Goal: Task Accomplishment & Management: Manage account settings

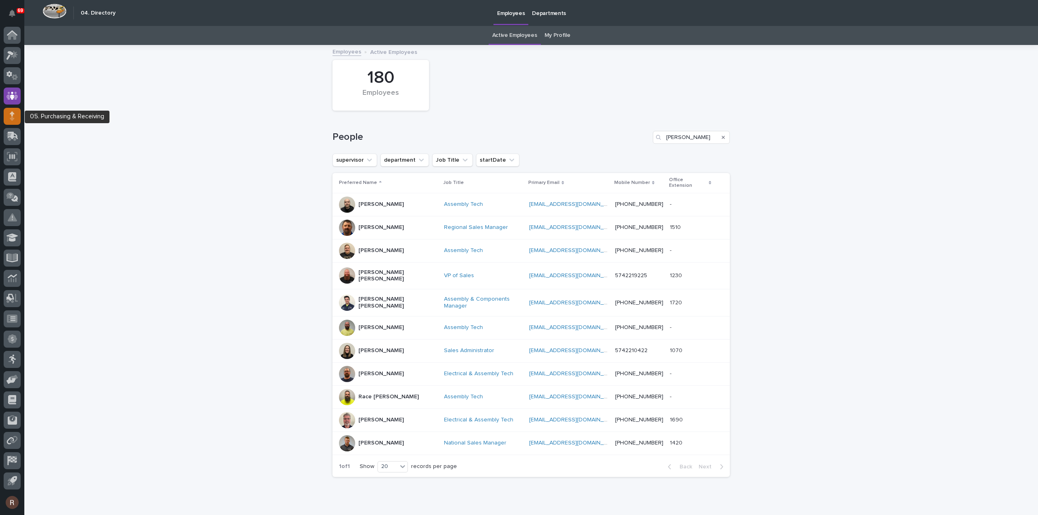
click at [11, 114] on icon at bounding box center [12, 115] width 5 height 9
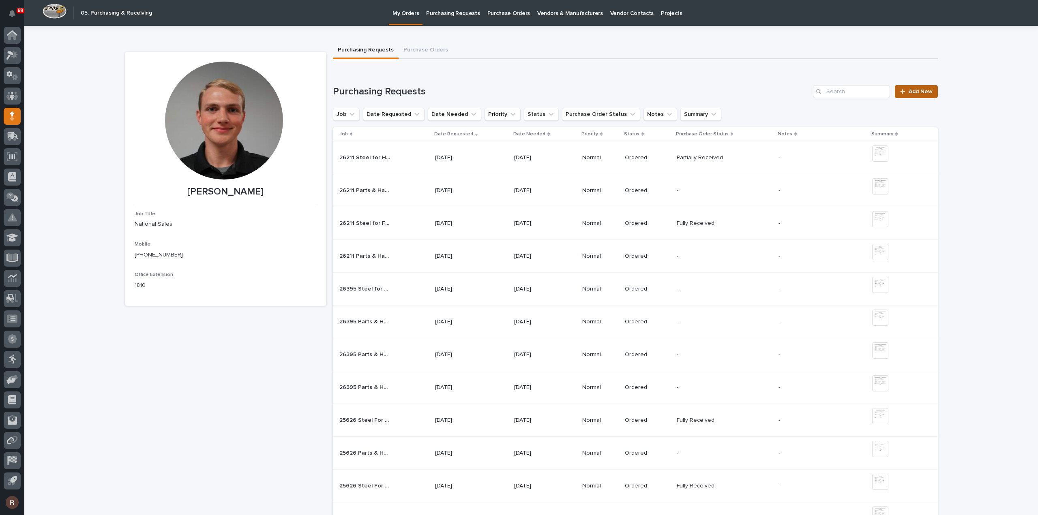
click at [902, 91] on div at bounding box center [904, 92] width 8 height 6
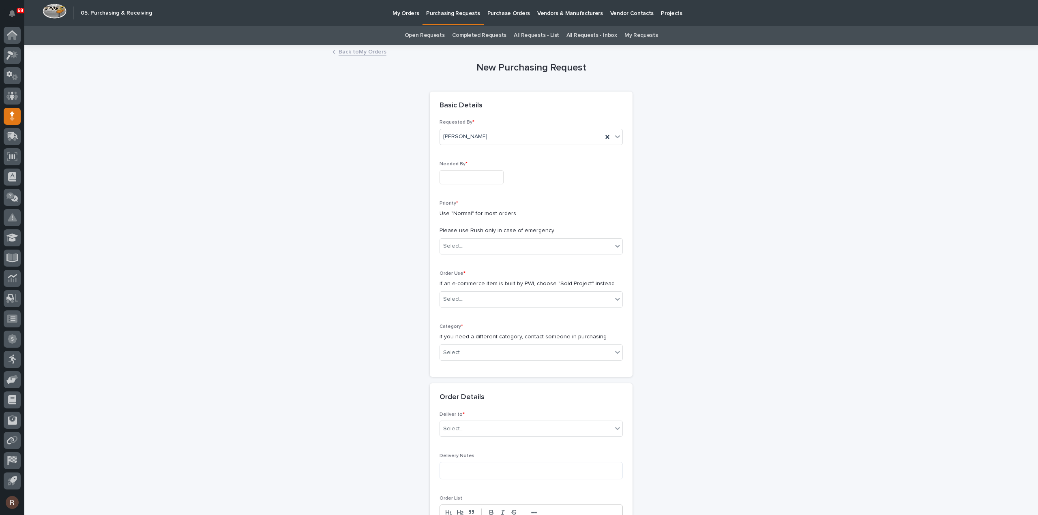
click at [462, 181] on input "text" at bounding box center [471, 177] width 64 height 14
click at [491, 98] on div "12" at bounding box center [492, 97] width 11 height 11
type input "**********"
click at [451, 244] on div "Select..." at bounding box center [453, 246] width 20 height 9
click at [456, 290] on div "Normal" at bounding box center [528, 289] width 182 height 14
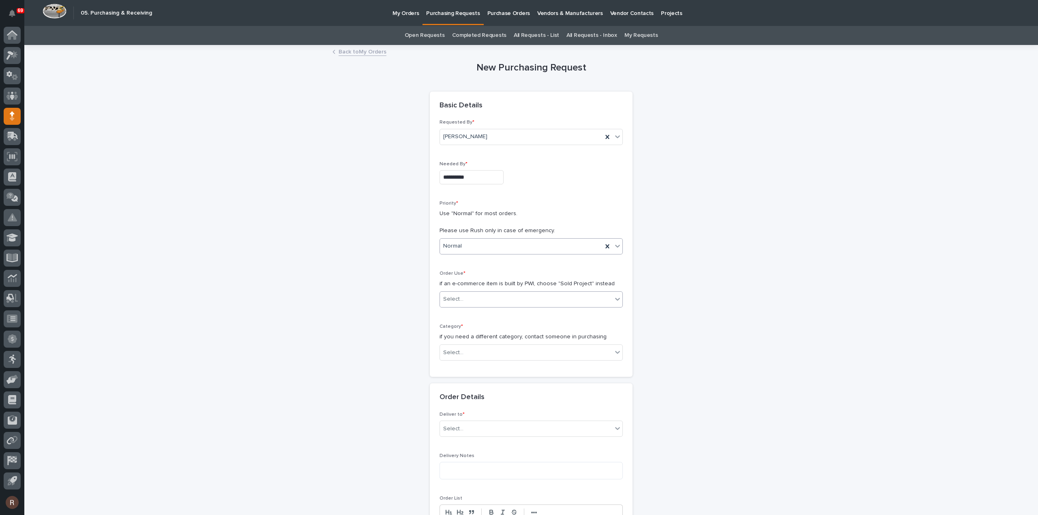
click at [467, 300] on div "Select..." at bounding box center [526, 299] width 172 height 13
click at [462, 313] on div "Sold Project" at bounding box center [528, 314] width 182 height 14
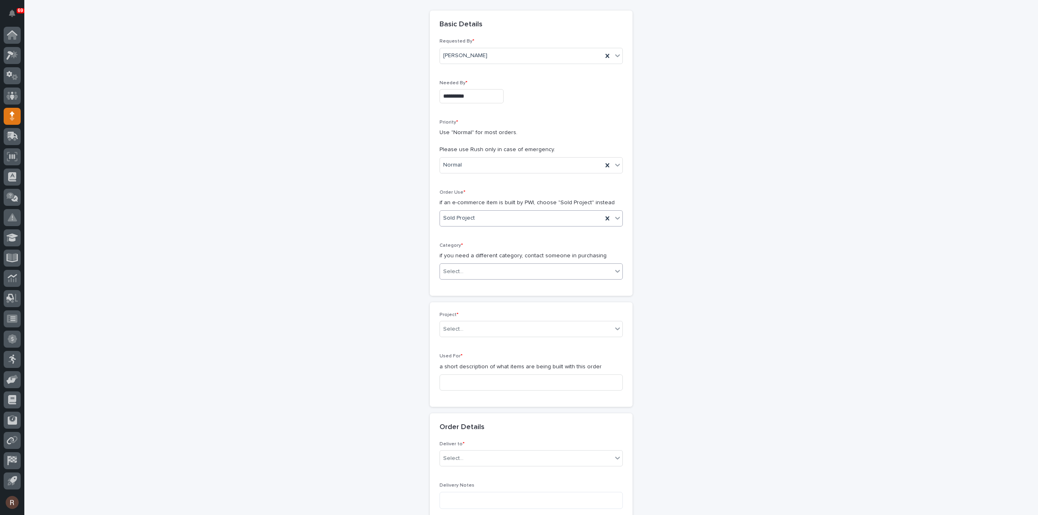
click at [466, 272] on div "Select..." at bounding box center [526, 271] width 172 height 13
click at [454, 381] on div "Steel" at bounding box center [528, 385] width 182 height 14
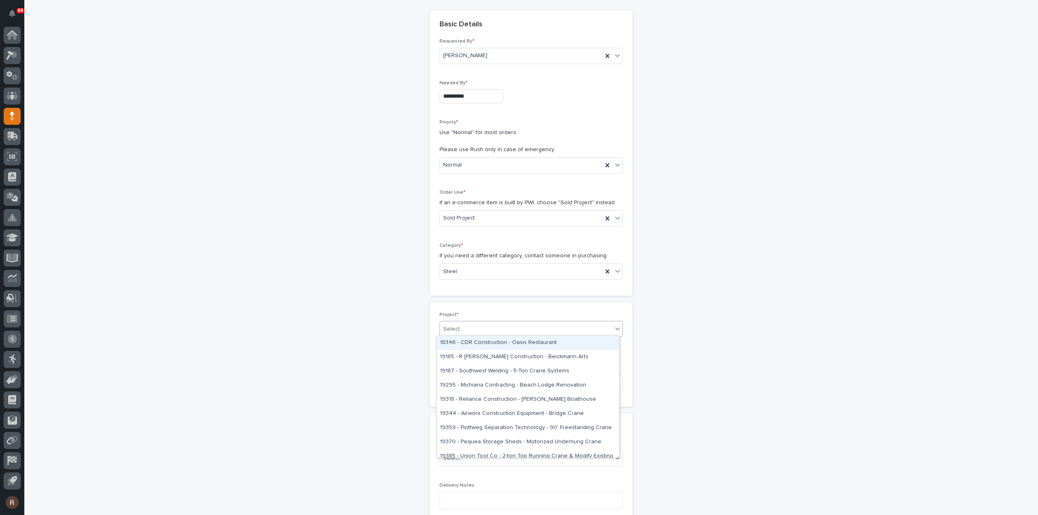
click at [456, 334] on div "Select..." at bounding box center [526, 329] width 172 height 13
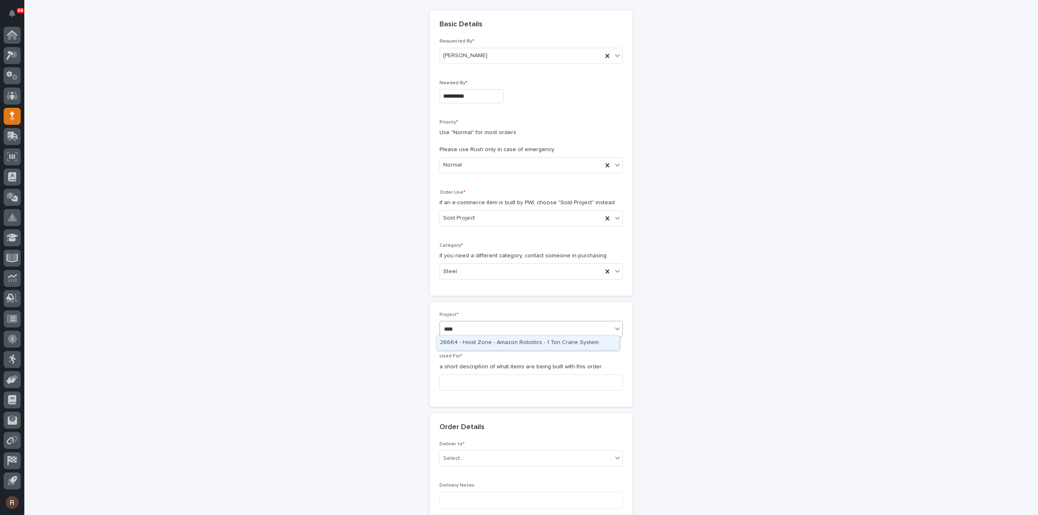
type input "*****"
click at [467, 340] on div "26665 - AVM - Cadence Mezzanine" at bounding box center [528, 343] width 182 height 14
click at [463, 377] on input at bounding box center [530, 383] width 183 height 16
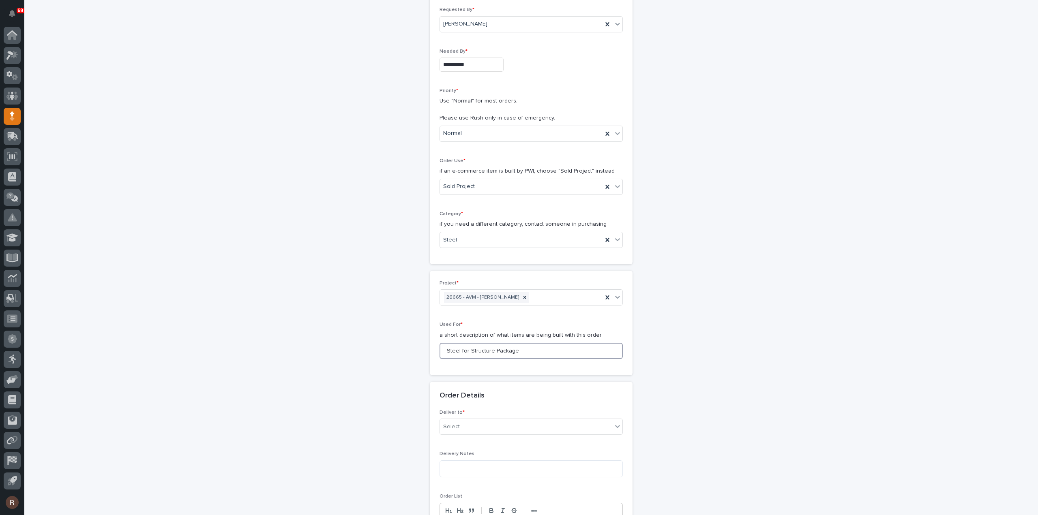
scroll to position [162, 0]
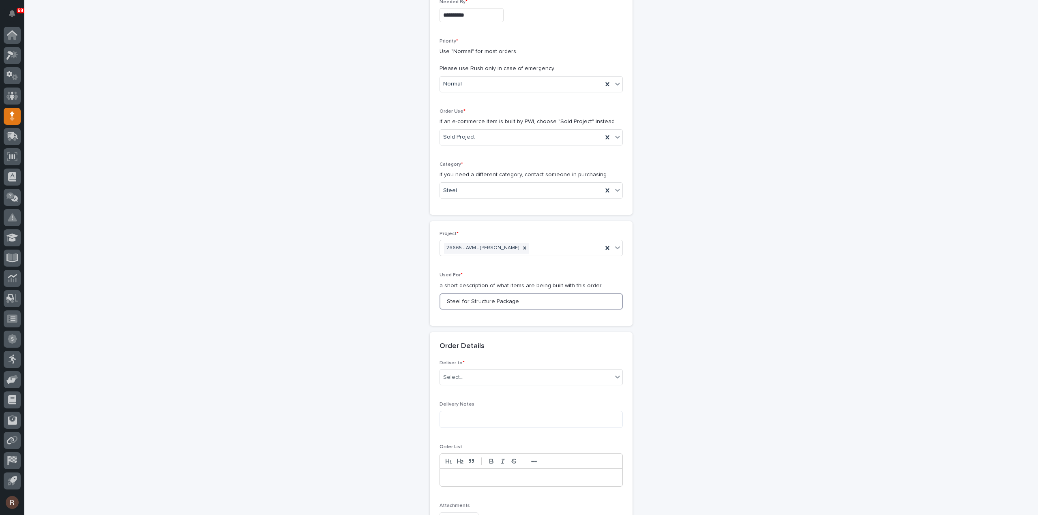
drag, startPoint x: 515, startPoint y: 299, endPoint x: 457, endPoint y: 298, distance: 58.0
click at [457, 298] on input "Steel for Structure Package" at bounding box center [530, 301] width 183 height 16
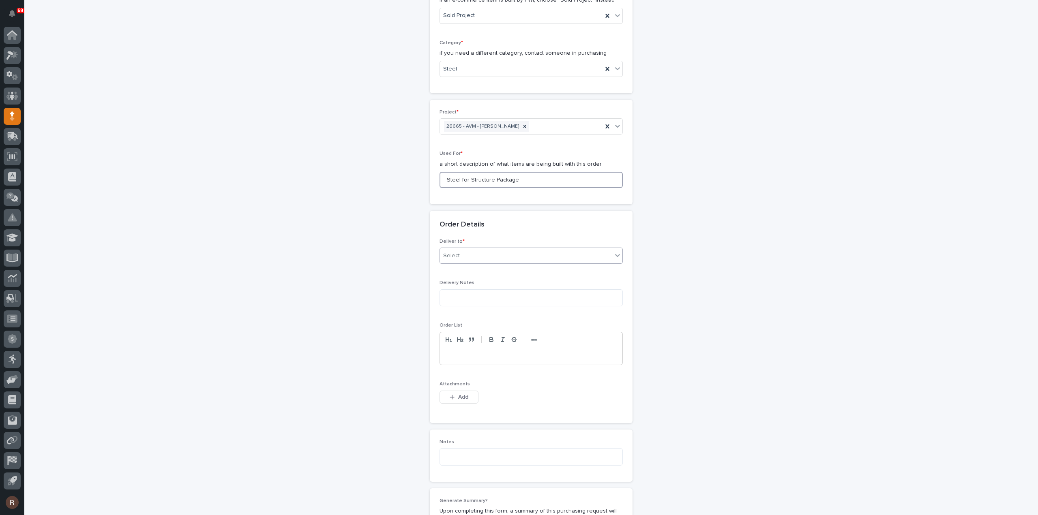
type input "Steel for Structure Package"
click at [460, 258] on div "Select..." at bounding box center [526, 255] width 172 height 13
click at [456, 270] on div "PWI" at bounding box center [528, 270] width 182 height 14
click at [452, 388] on div "Attachments This file cannot be opened Download File Add" at bounding box center [530, 397] width 183 height 32
click at [454, 394] on div "button" at bounding box center [454, 397] width 8 height 6
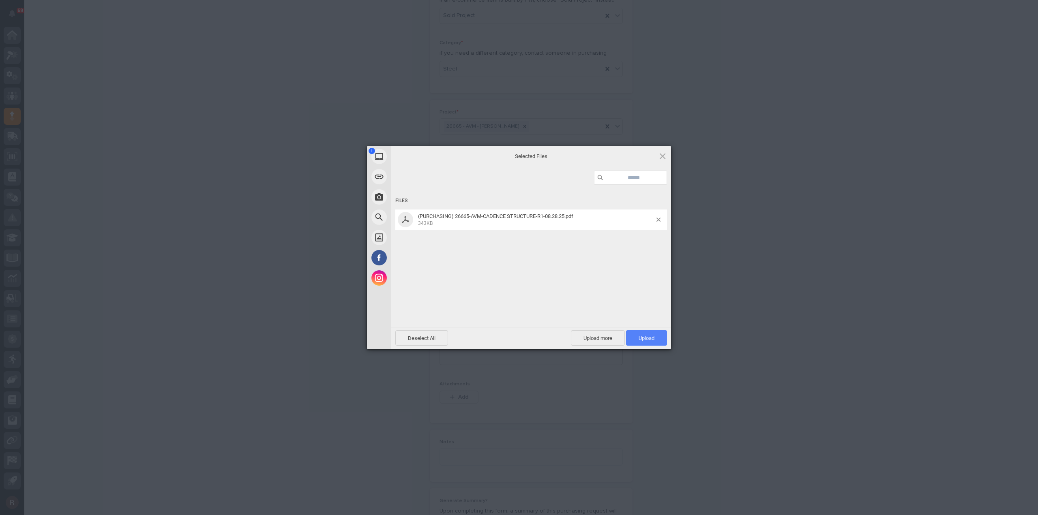
click at [640, 340] on span "Upload 1" at bounding box center [646, 338] width 16 height 6
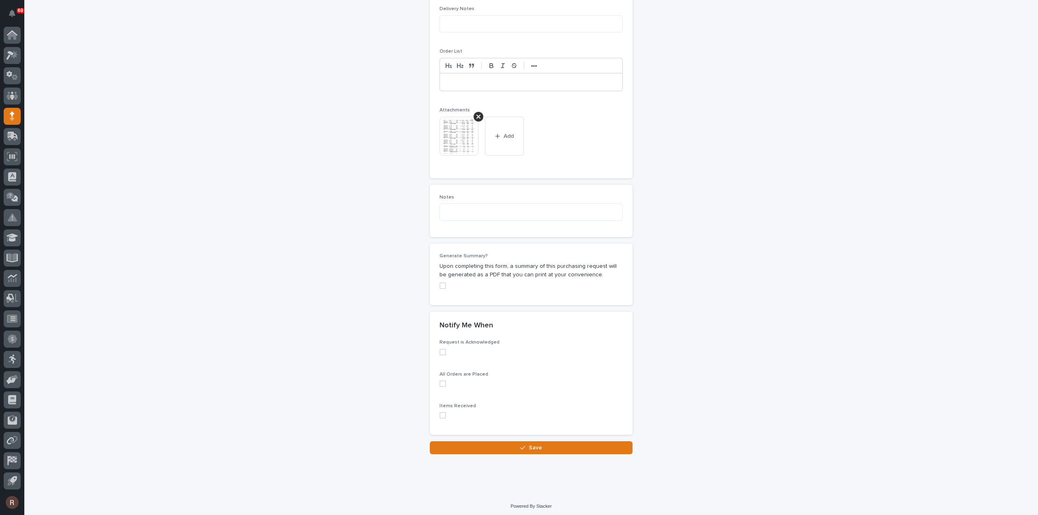
scroll to position [558, 0]
click at [503, 447] on button "Save" at bounding box center [531, 447] width 203 height 13
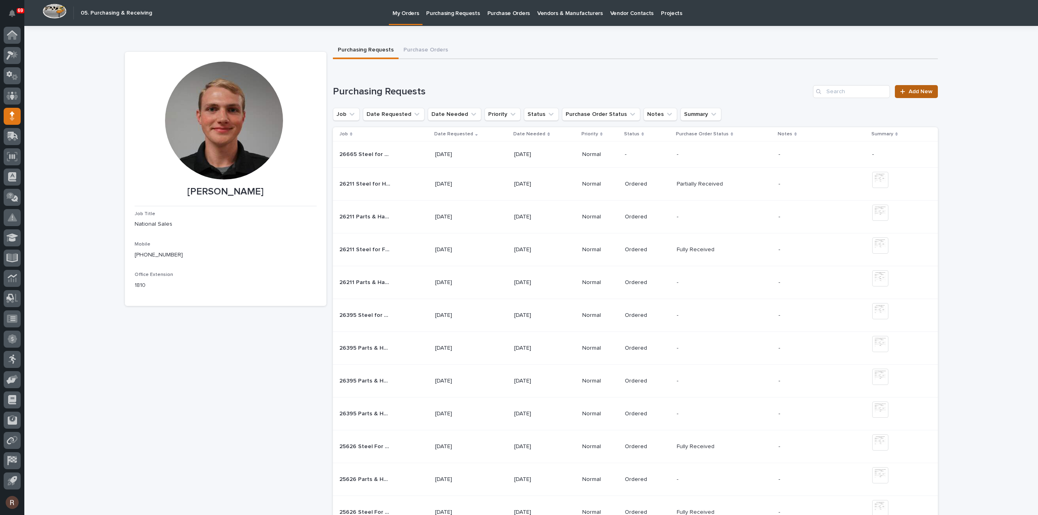
click at [914, 88] on link "Add New" at bounding box center [916, 91] width 43 height 13
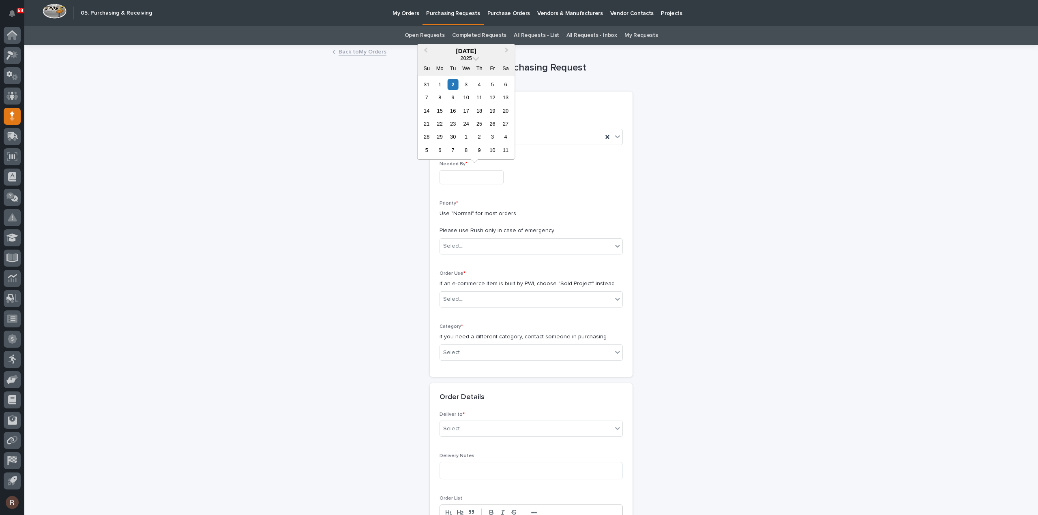
click at [495, 177] on input "text" at bounding box center [471, 177] width 64 height 14
click at [494, 103] on div "12" at bounding box center [492, 97] width 11 height 11
type input "**********"
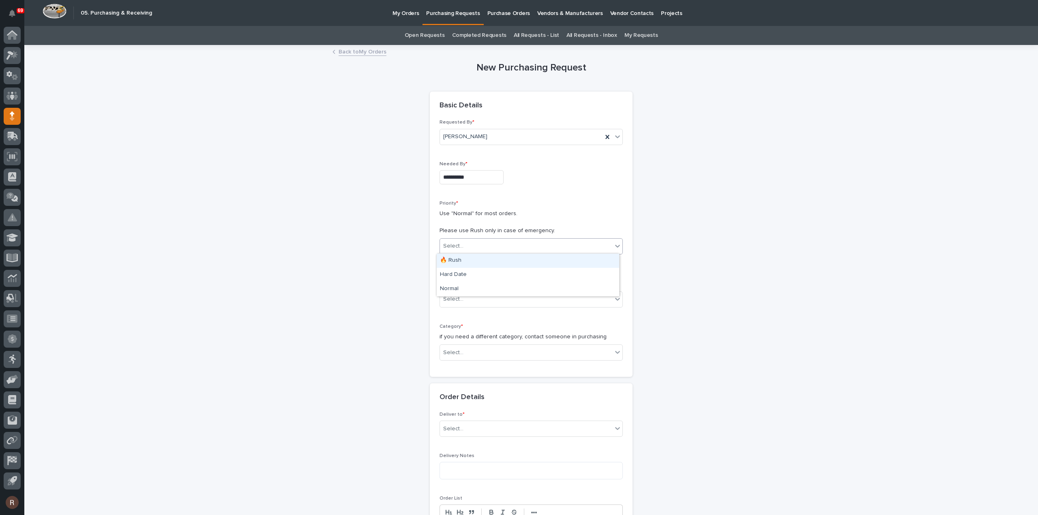
click at [472, 244] on div "Select..." at bounding box center [526, 246] width 172 height 13
click at [462, 286] on div "Normal" at bounding box center [528, 289] width 182 height 14
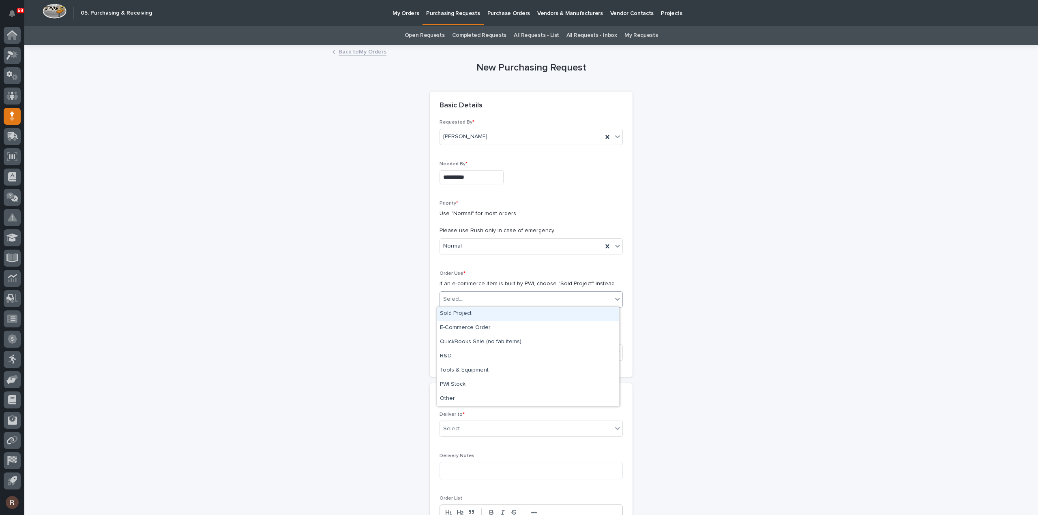
click at [458, 300] on div "Select..." at bounding box center [453, 299] width 20 height 9
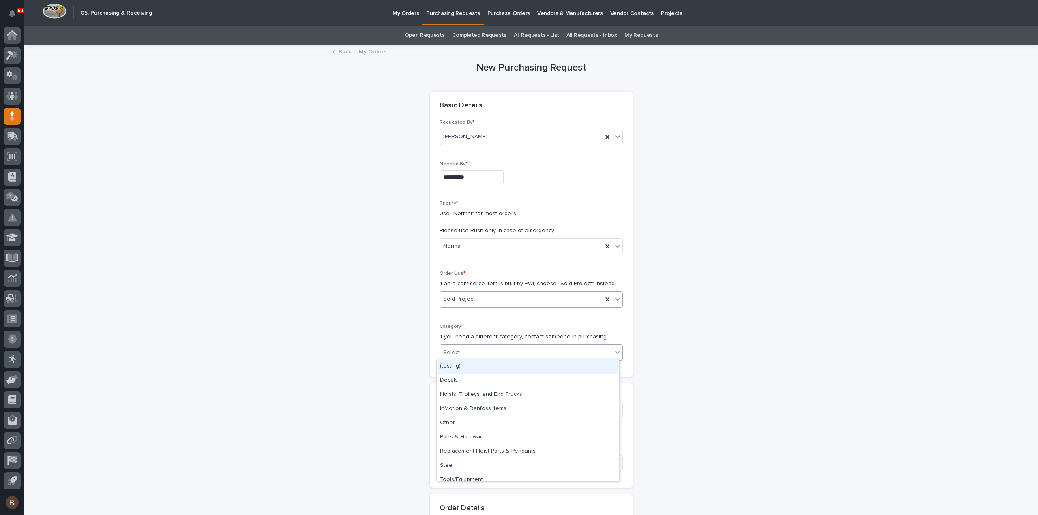
click at [456, 353] on div "Select..." at bounding box center [453, 353] width 20 height 9
click at [456, 436] on div "Parts & Hardware" at bounding box center [528, 437] width 182 height 14
click at [458, 414] on div "Select..." at bounding box center [526, 410] width 172 height 13
type input "*****"
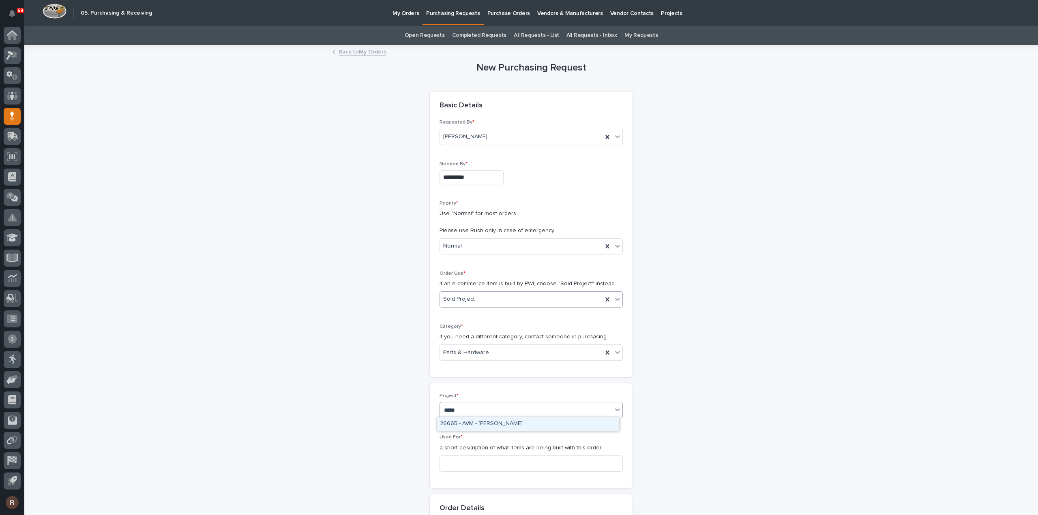
click at [467, 419] on div "26665 - AVM - Cadence Mezzanine" at bounding box center [528, 424] width 182 height 14
click at [472, 462] on input at bounding box center [530, 464] width 183 height 16
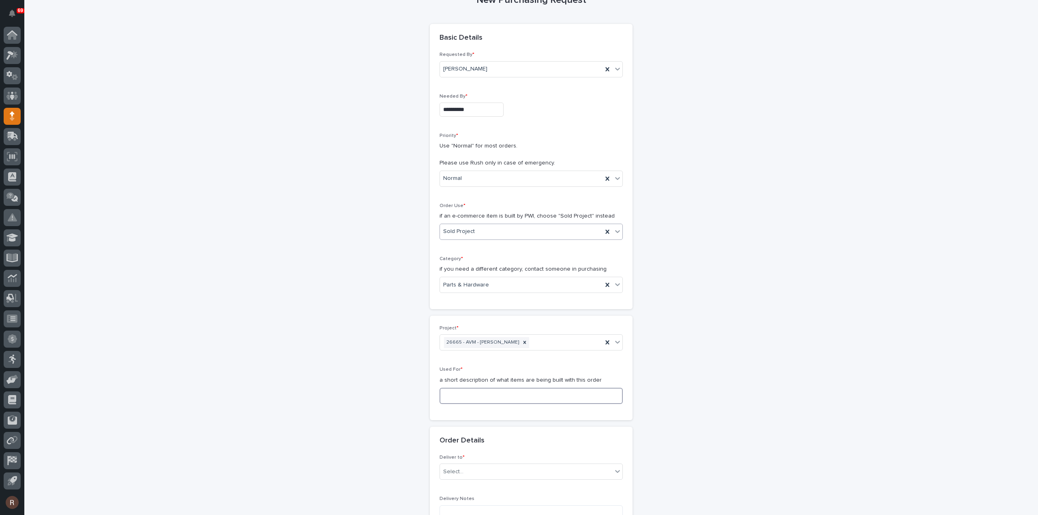
scroll to position [162, 0]
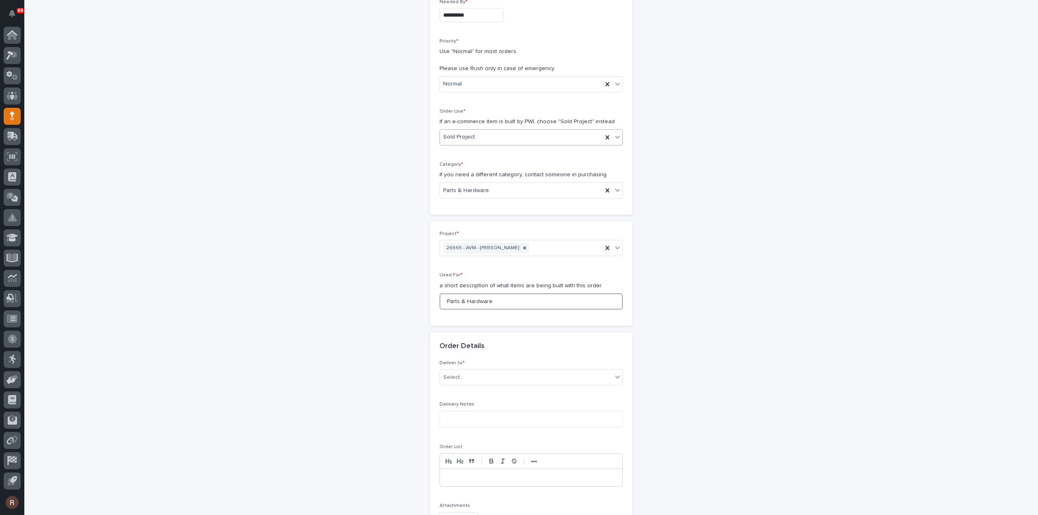
paste input "for Structure Package"
type input "Parts & Hardware for Structure Package"
click at [496, 377] on div "Select..." at bounding box center [526, 377] width 172 height 13
click at [466, 393] on div "PWI" at bounding box center [528, 391] width 182 height 14
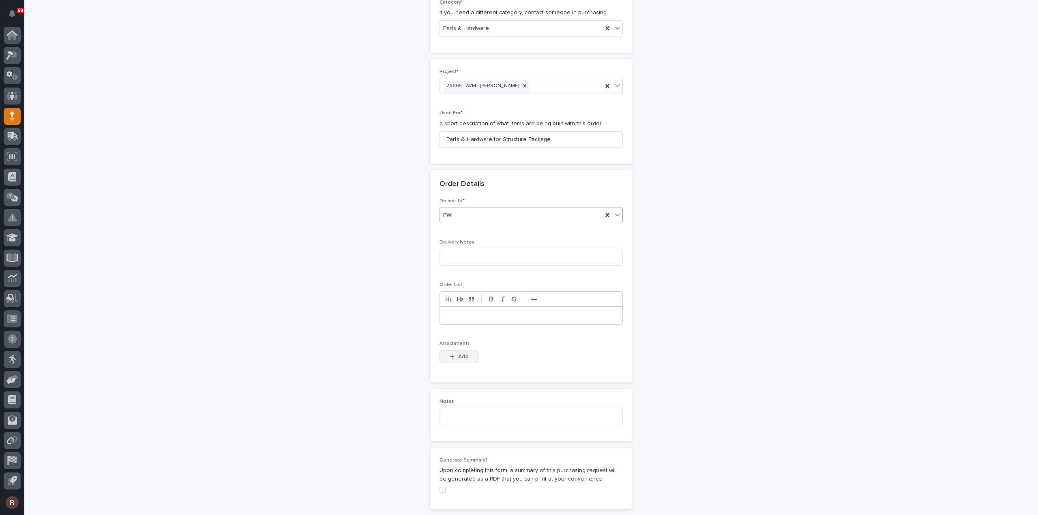
click at [469, 357] on button "Add" at bounding box center [458, 356] width 39 height 13
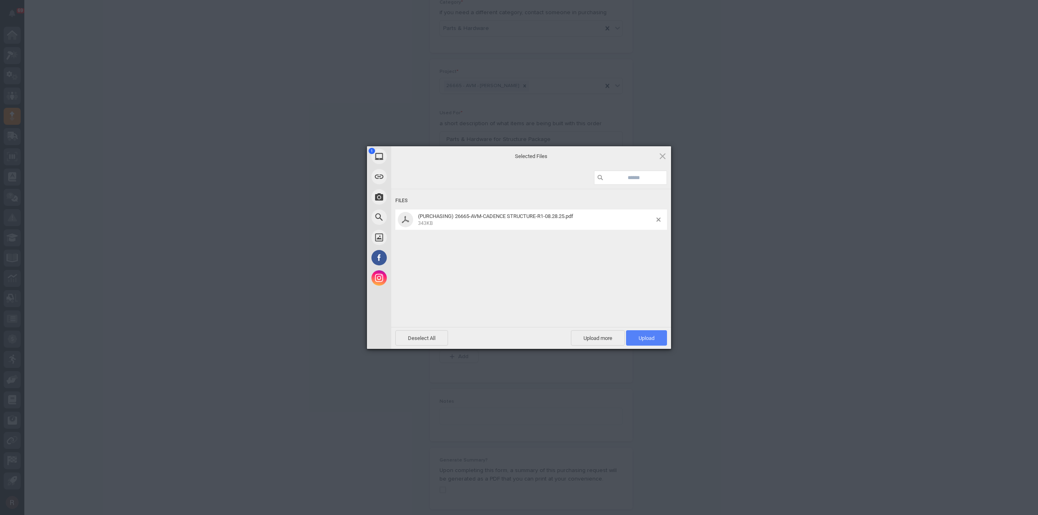
click at [651, 342] on span "Upload 1" at bounding box center [646, 337] width 41 height 15
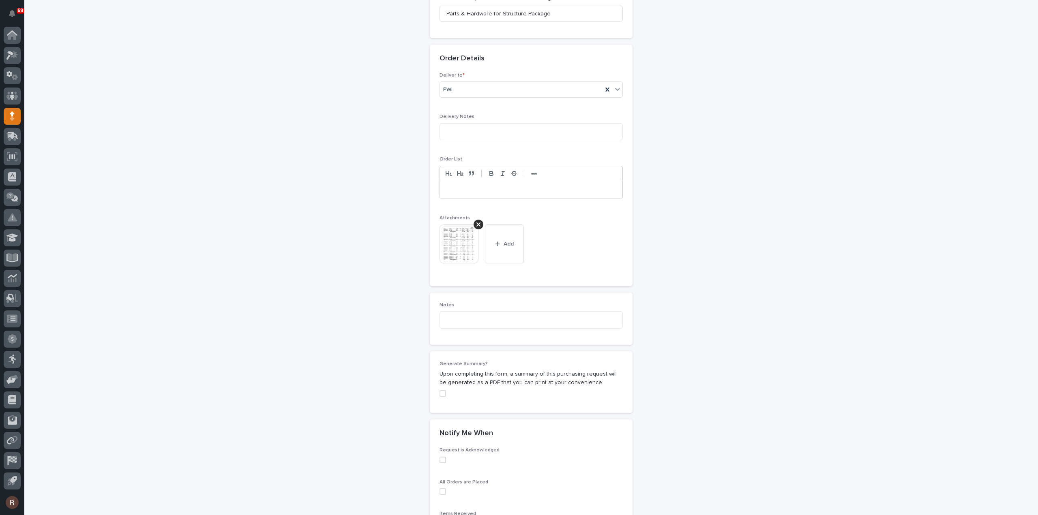
scroll to position [558, 0]
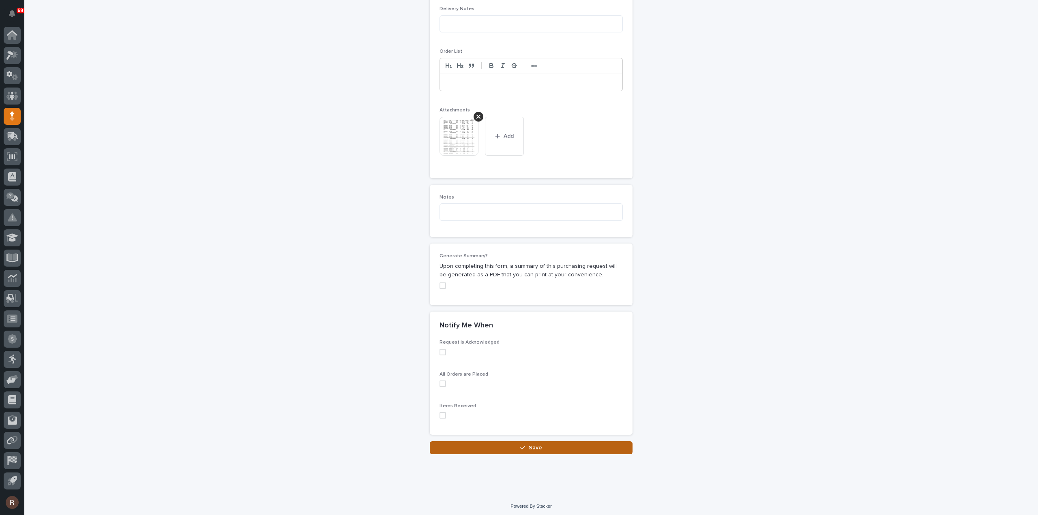
click at [499, 445] on button "Save" at bounding box center [531, 447] width 203 height 13
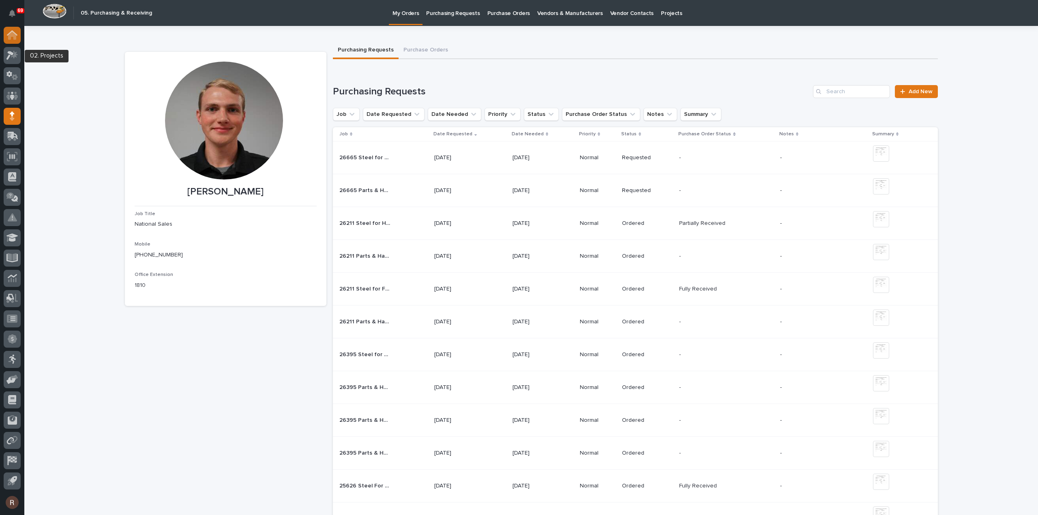
click at [12, 32] on icon at bounding box center [12, 36] width 8 height 8
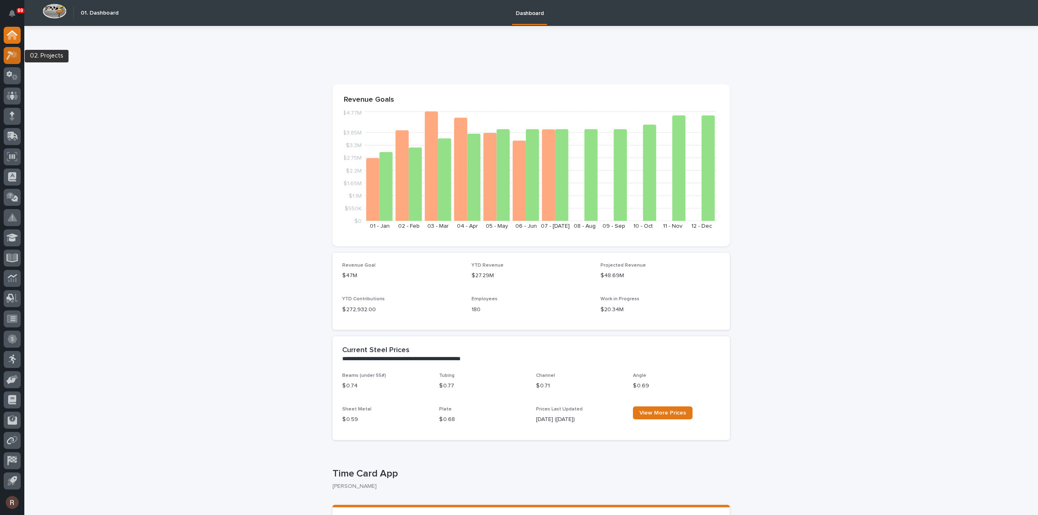
click at [13, 59] on icon at bounding box center [12, 55] width 12 height 9
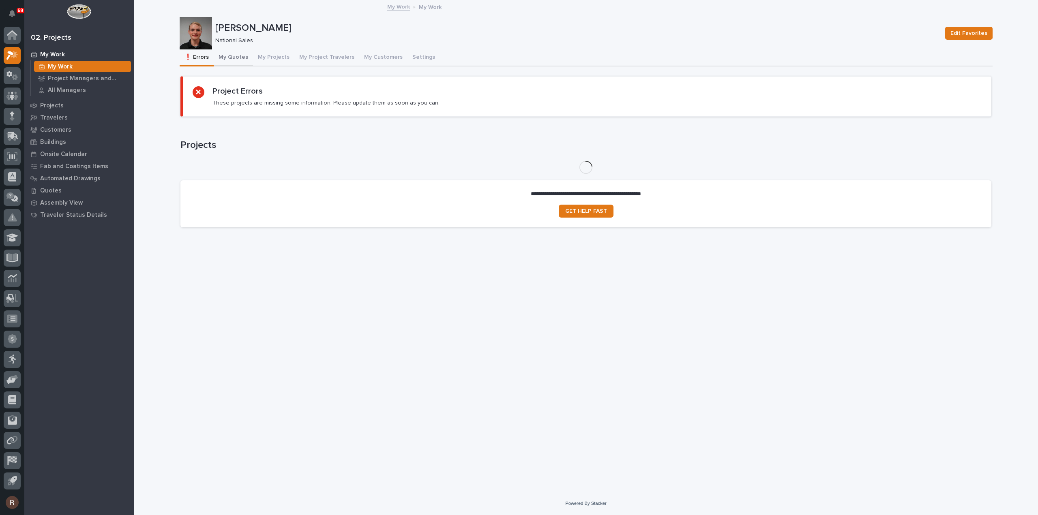
click at [228, 56] on button "My Quotes" at bounding box center [233, 57] width 39 height 17
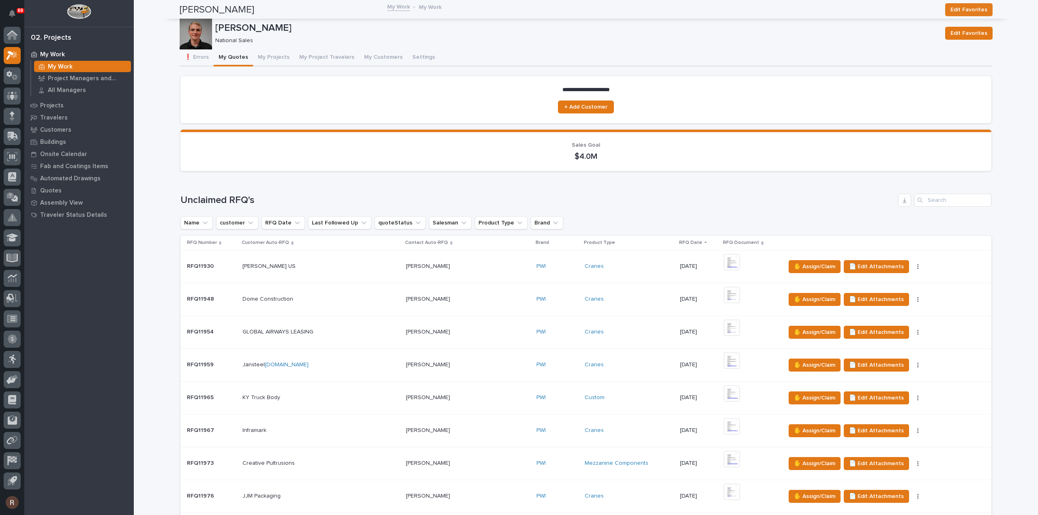
scroll to position [770, 0]
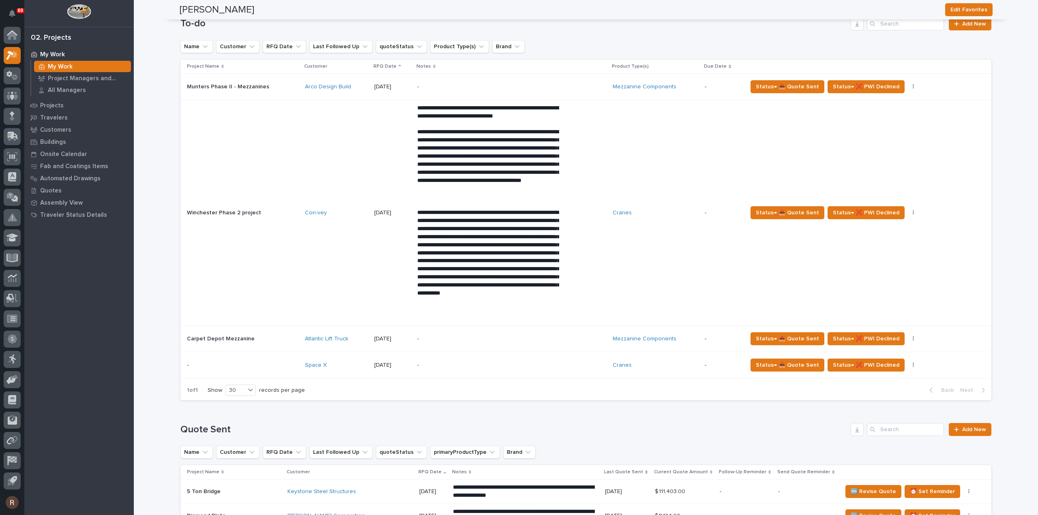
click at [279, 362] on p at bounding box center [242, 365] width 111 height 7
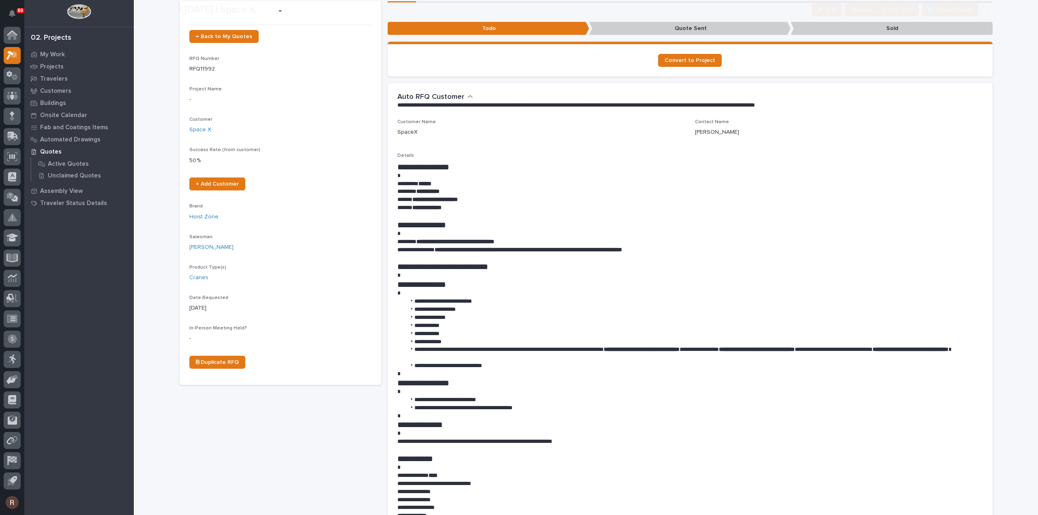
scroll to position [81, 0]
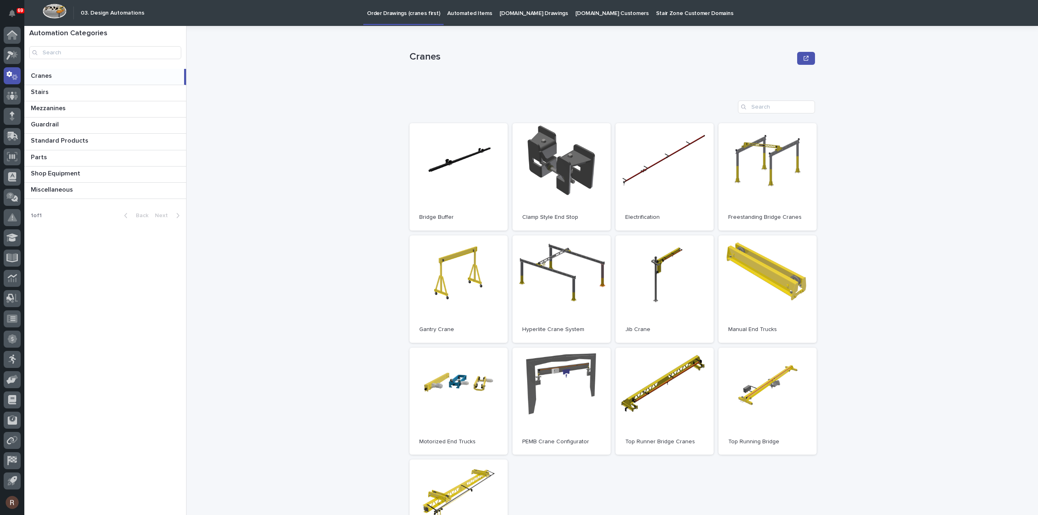
click at [69, 76] on p at bounding box center [106, 76] width 150 height 8
click at [760, 178] on span "Open" at bounding box center [767, 177] width 15 height 6
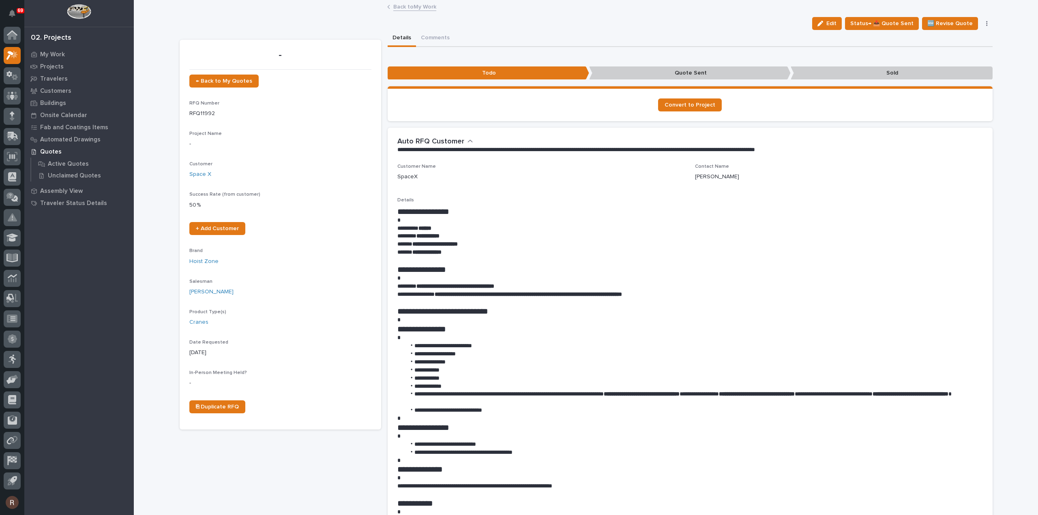
click at [407, 8] on link "Back to My Work" at bounding box center [414, 6] width 43 height 9
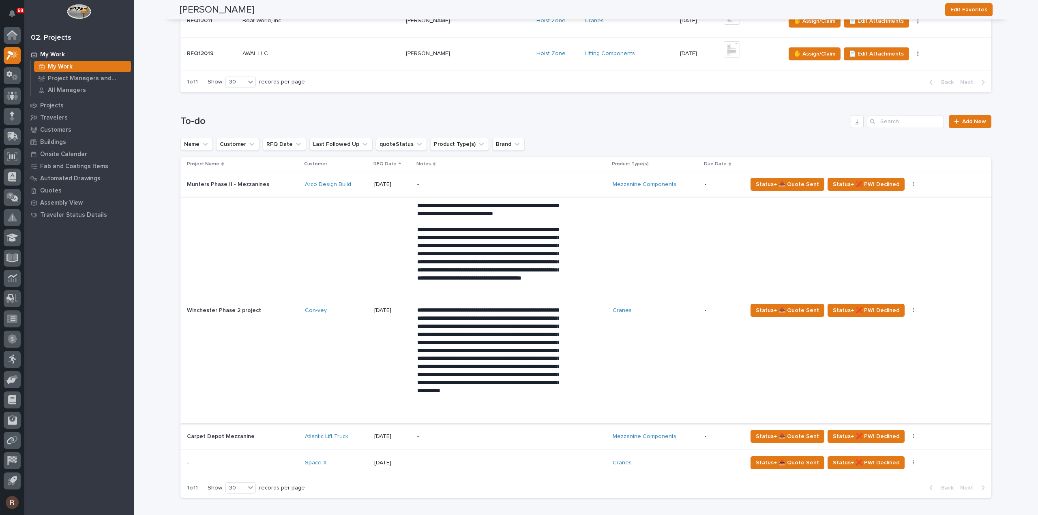
scroll to position [770, 0]
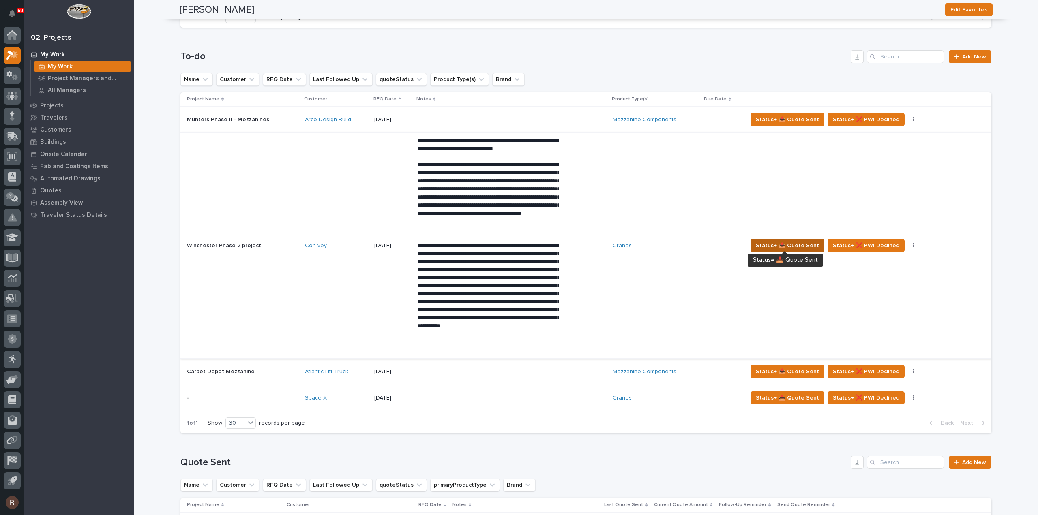
click at [761, 242] on span "Status→ 📤 Quote Sent" at bounding box center [787, 246] width 63 height 10
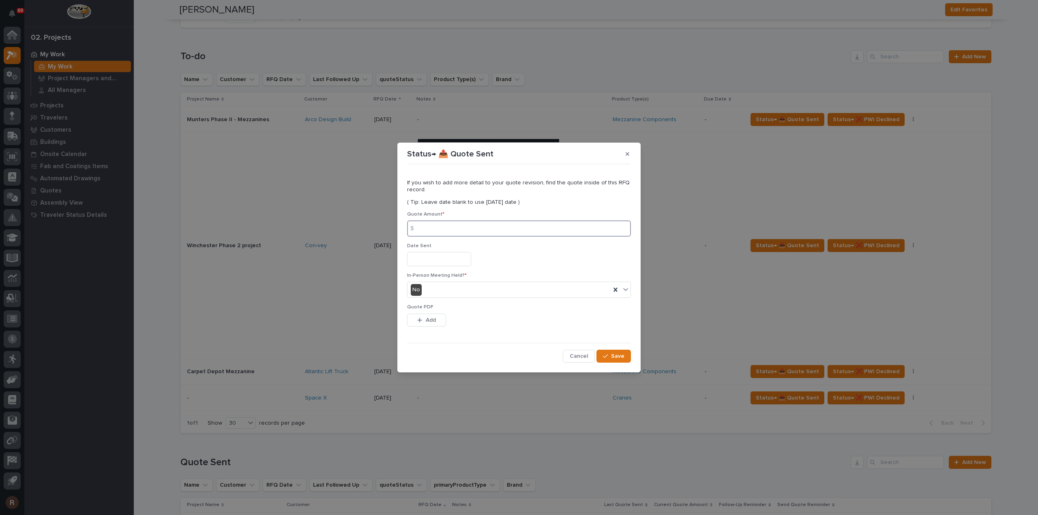
click at [441, 225] on input at bounding box center [519, 229] width 224 height 16
type input "550473"
click at [437, 259] on input "text" at bounding box center [439, 259] width 64 height 14
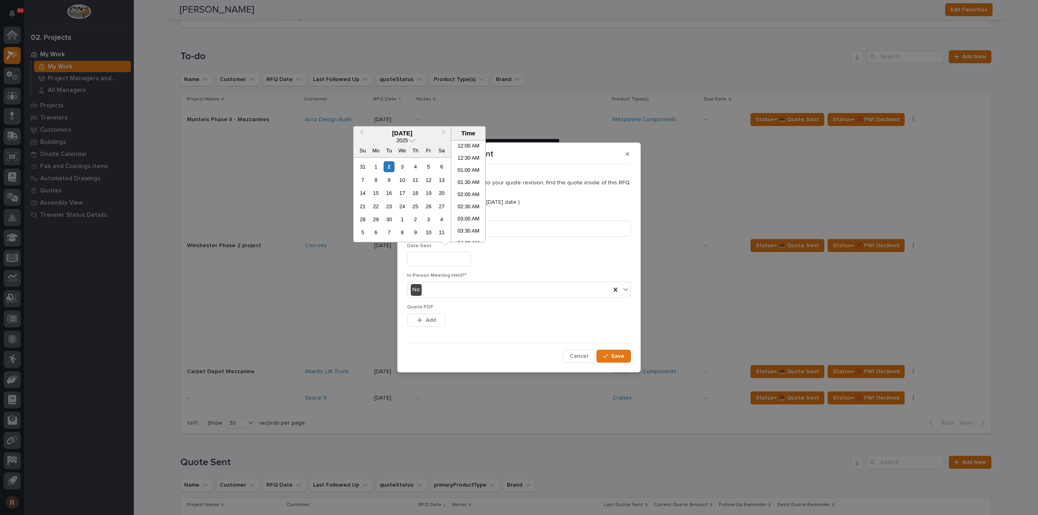
scroll to position [162, 0]
click at [362, 133] on span "Previous Month" at bounding box center [362, 133] width 0 height 11
click at [431, 221] on div "29" at bounding box center [428, 219] width 11 height 11
type input "**********"
click at [424, 317] on button "Add" at bounding box center [426, 320] width 39 height 13
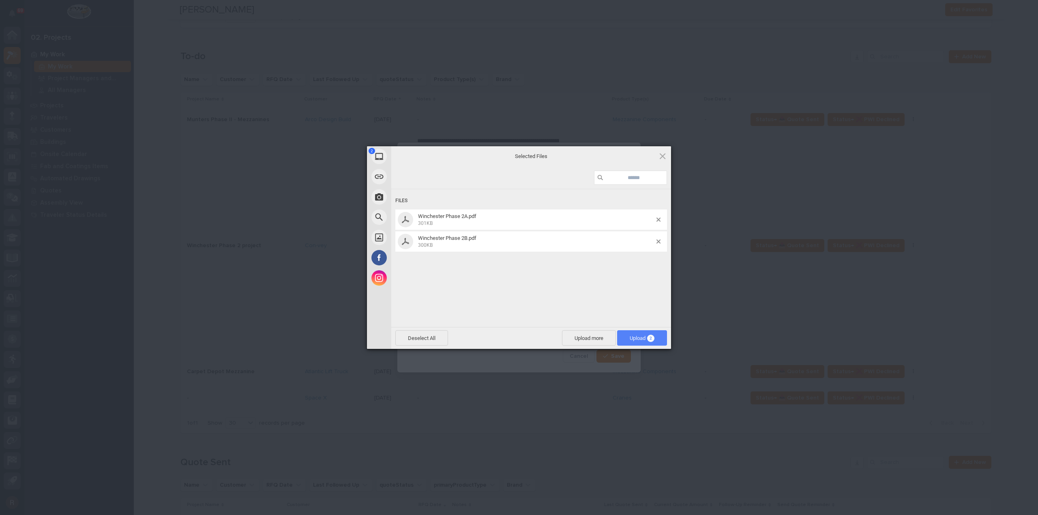
click at [632, 338] on span "Upload 2" at bounding box center [642, 338] width 25 height 6
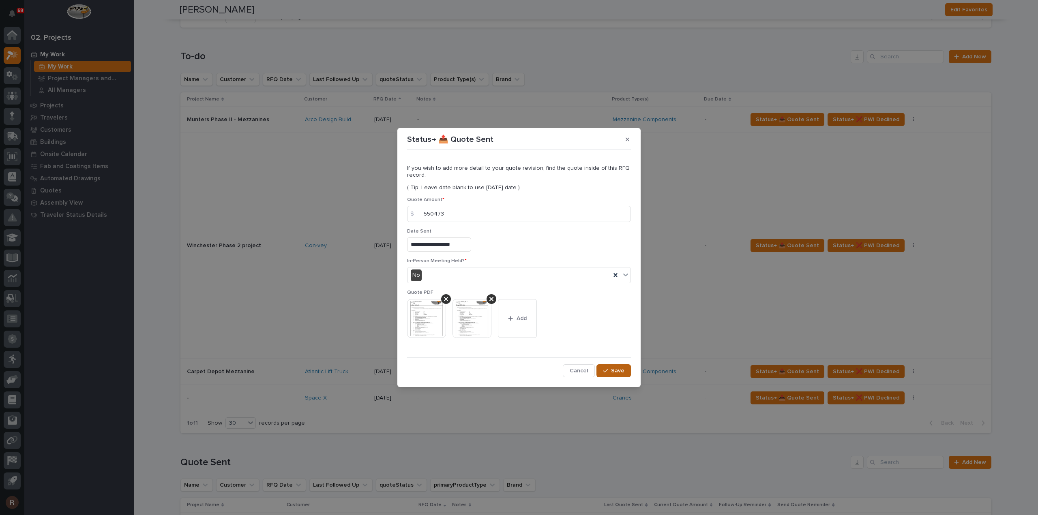
click at [624, 373] on button "Save" at bounding box center [613, 370] width 34 height 13
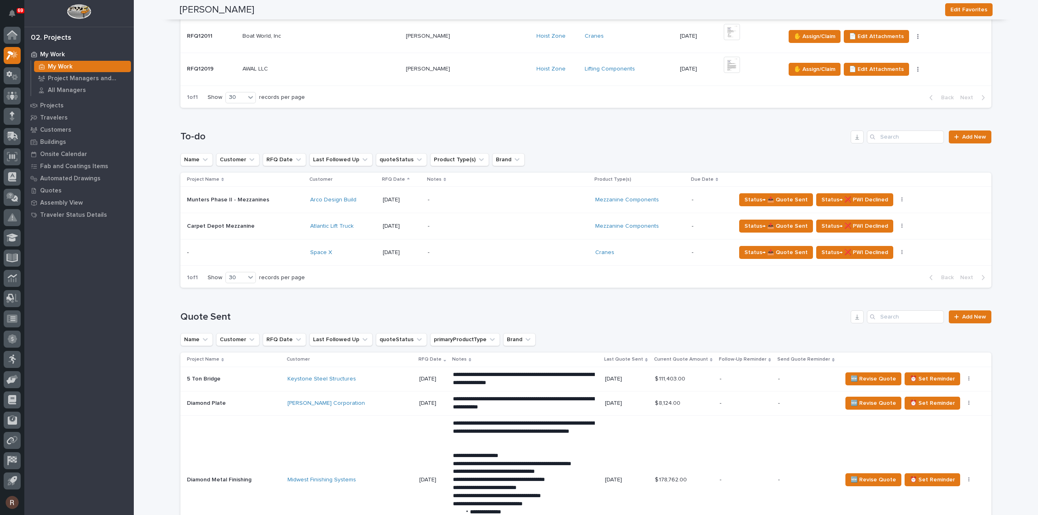
scroll to position [689, 0]
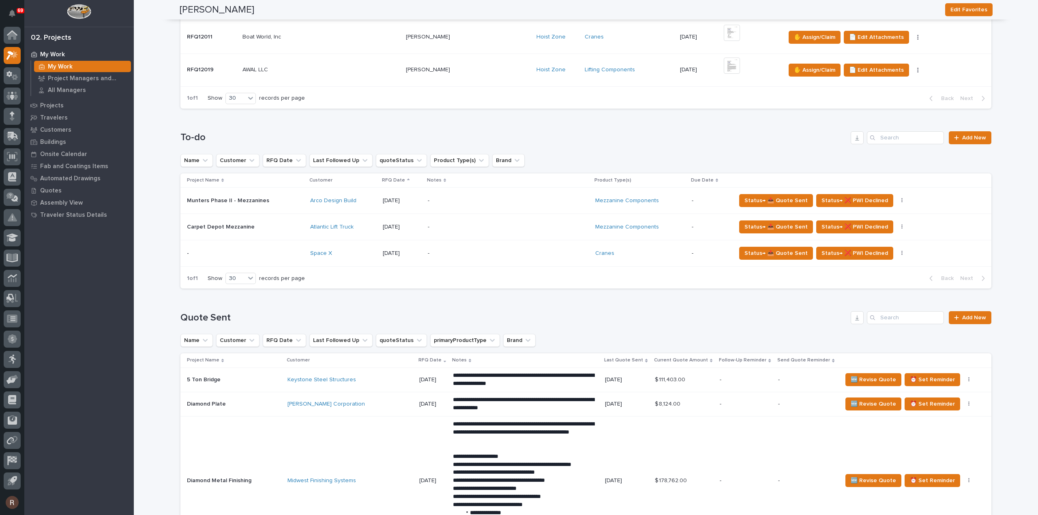
click at [461, 226] on p "-" at bounding box center [499, 227] width 142 height 7
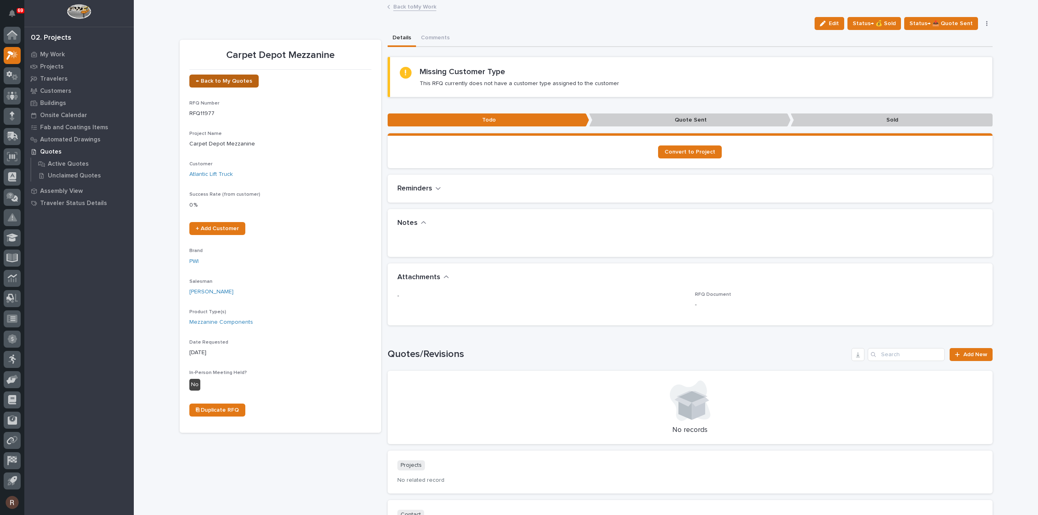
click at [189, 77] on link "← Back to My Quotes" at bounding box center [223, 81] width 69 height 13
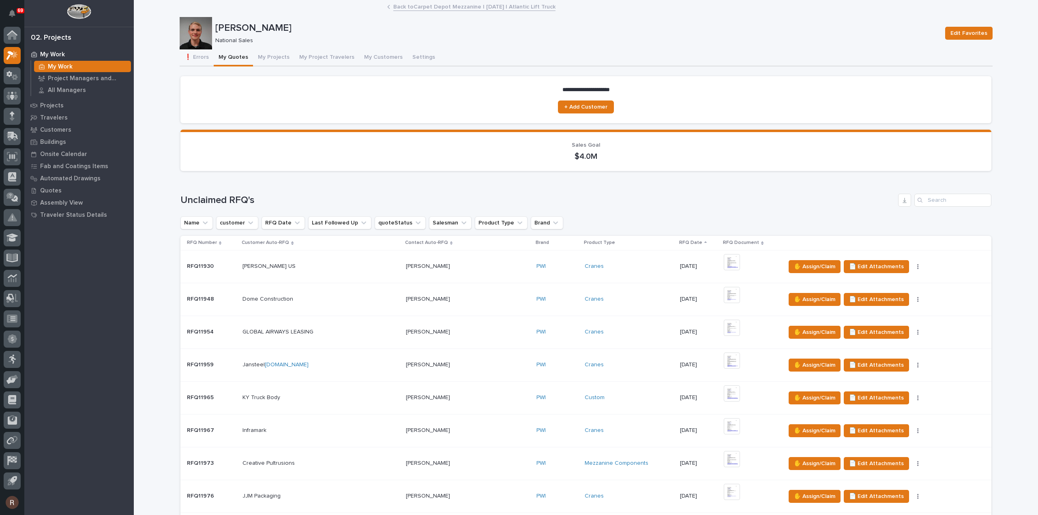
scroll to position [527, 0]
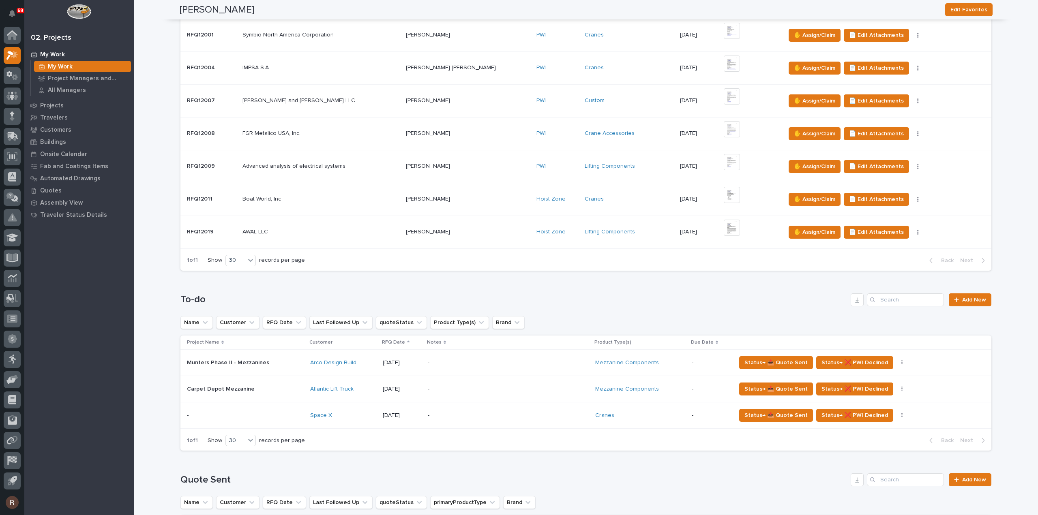
click at [336, 409] on div "Space X" at bounding box center [343, 415] width 66 height 13
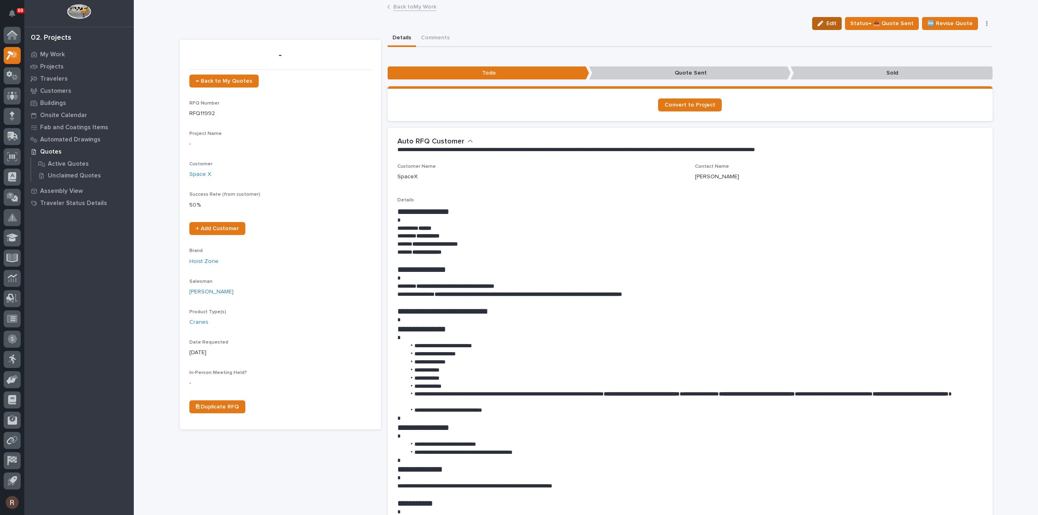
click at [826, 25] on div "button" at bounding box center [821, 24] width 9 height 6
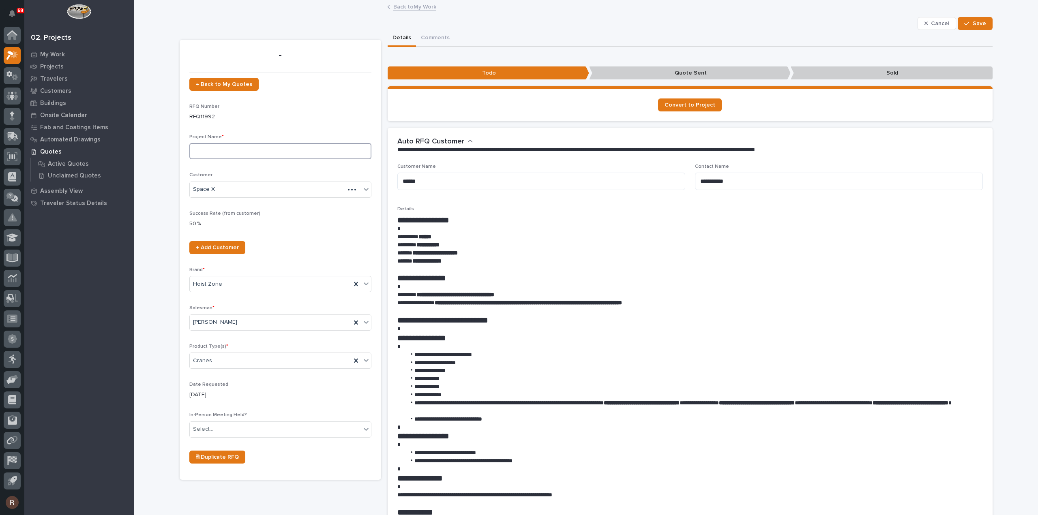
click at [216, 150] on input at bounding box center [280, 151] width 182 height 16
type input "FSTRUL1"
click at [975, 27] on button "Save" at bounding box center [974, 23] width 34 height 13
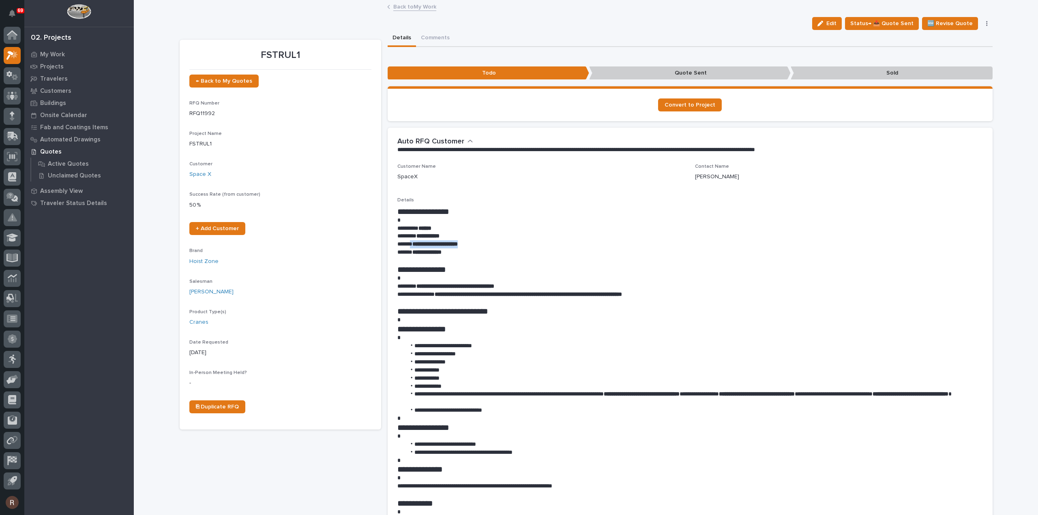
drag, startPoint x: 409, startPoint y: 241, endPoint x: 474, endPoint y: 244, distance: 64.9
click at [475, 244] on p "**********" at bounding box center [689, 244] width 585 height 8
copy p "**********"
click at [895, 20] on span "Status→ 📤 Quote Sent" at bounding box center [881, 24] width 63 height 10
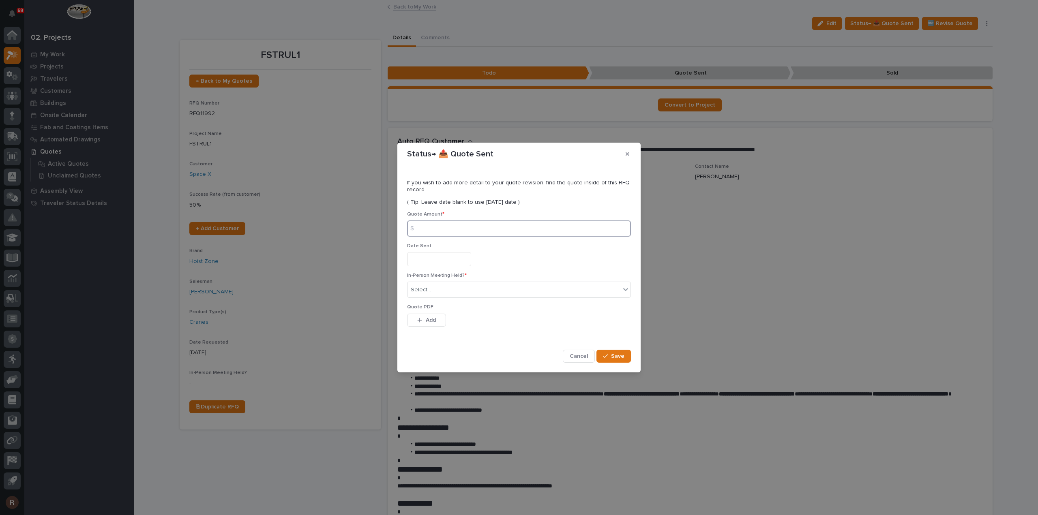
click at [440, 230] on input at bounding box center [519, 229] width 224 height 16
type input "23934"
click at [452, 262] on input "text" at bounding box center [439, 259] width 64 height 14
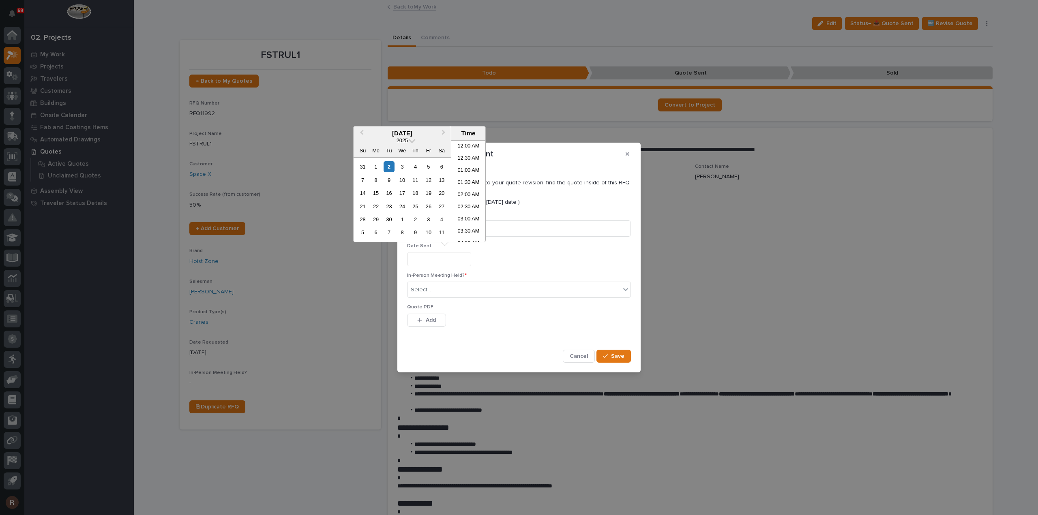
scroll to position [186, 0]
click at [391, 167] on div "2" at bounding box center [388, 166] width 11 height 11
type input "**********"
click at [429, 291] on div "Select..." at bounding box center [421, 290] width 20 height 9
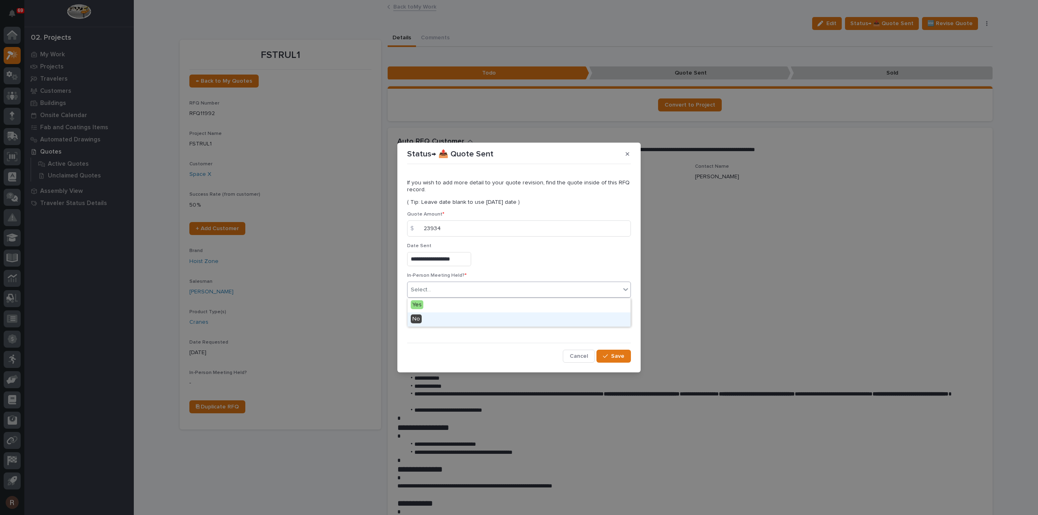
click at [420, 320] on span "No" at bounding box center [416, 319] width 11 height 9
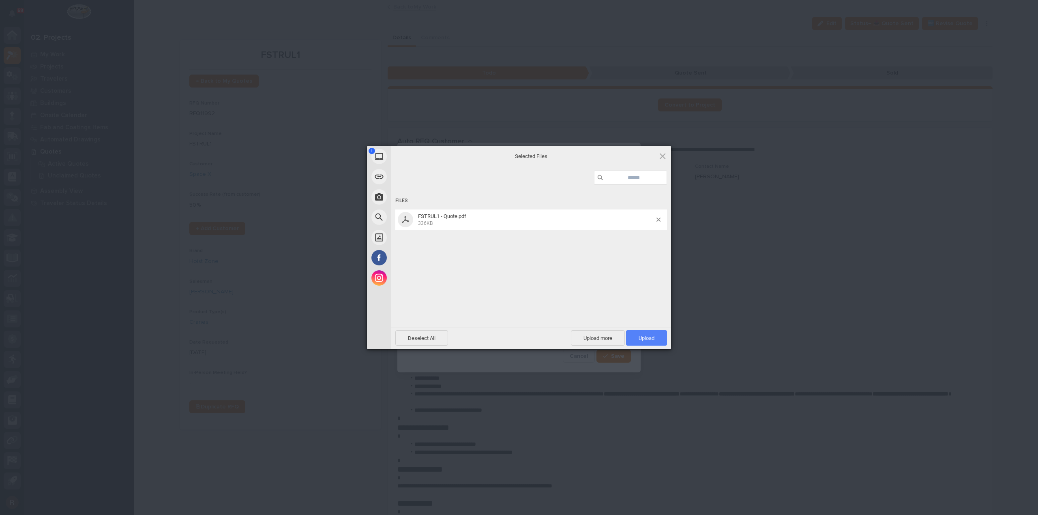
click at [652, 340] on span "Upload 1" at bounding box center [646, 338] width 16 height 6
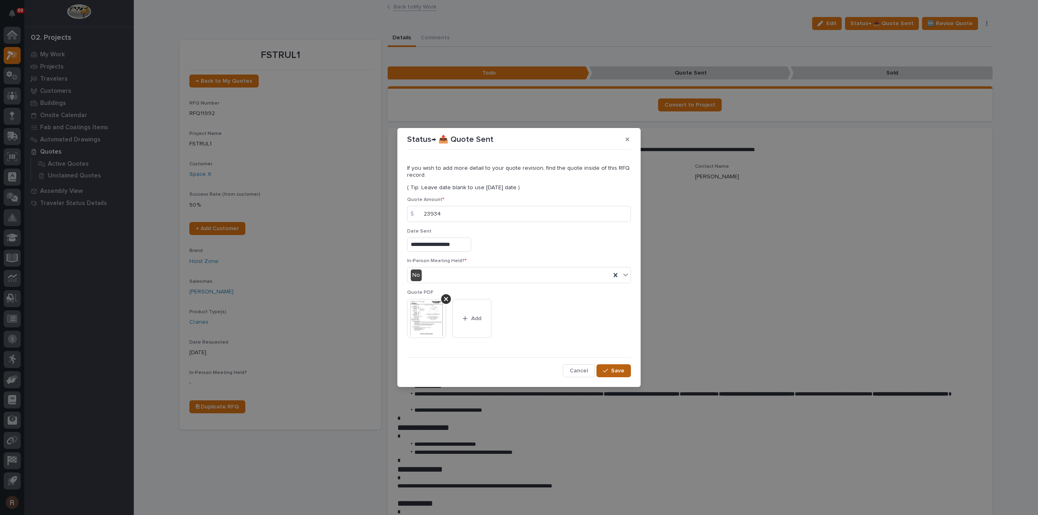
click at [621, 373] on span "Save" at bounding box center [617, 370] width 13 height 7
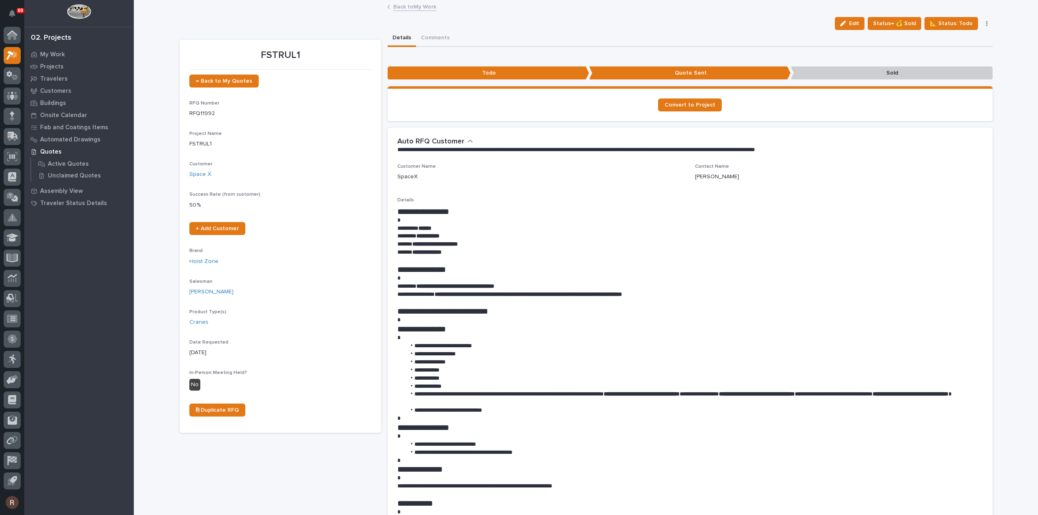
click at [411, 7] on link "Back to My Work" at bounding box center [414, 6] width 43 height 9
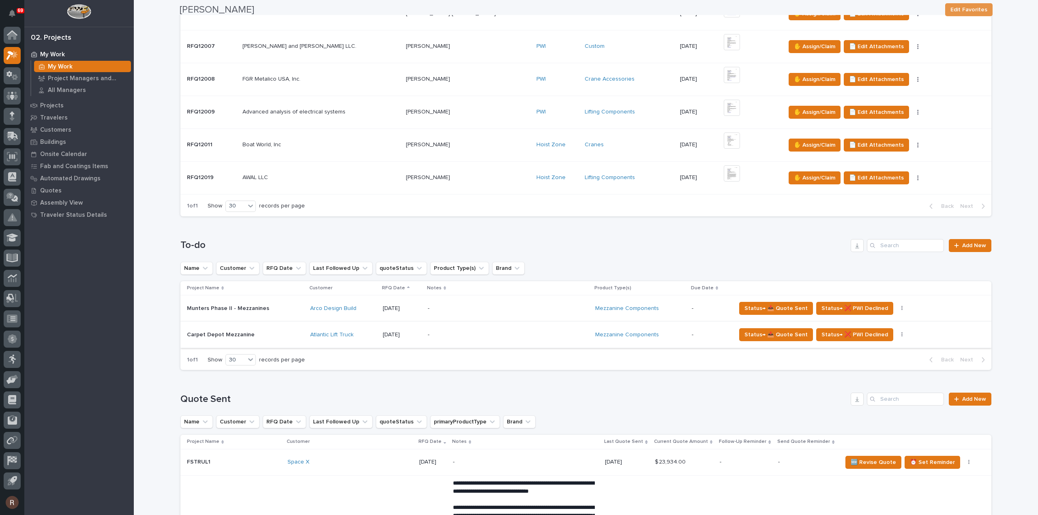
scroll to position [608, 0]
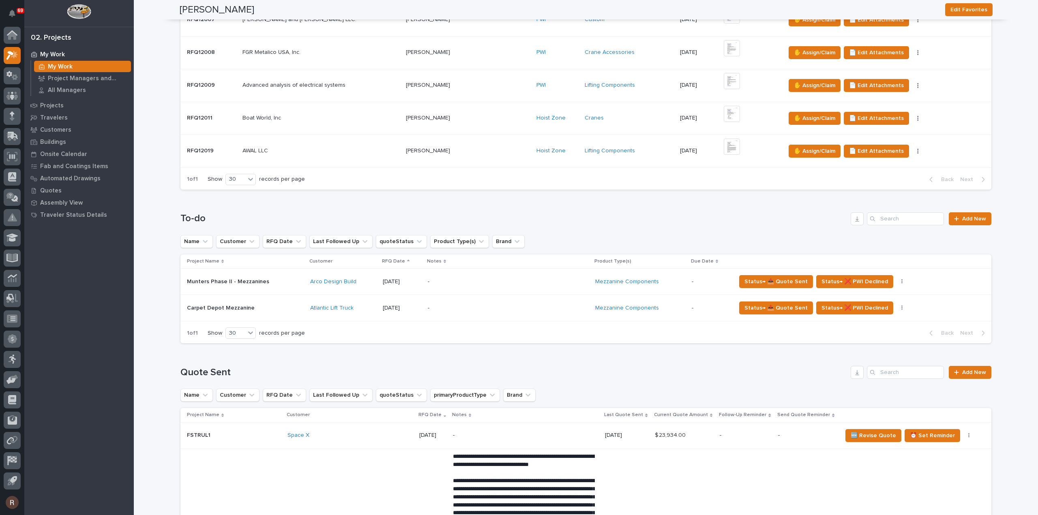
click at [284, 313] on td "Carpet Depot Mezzanine Carpet Depot [GEOGRAPHIC_DATA]" at bounding box center [243, 308] width 126 height 26
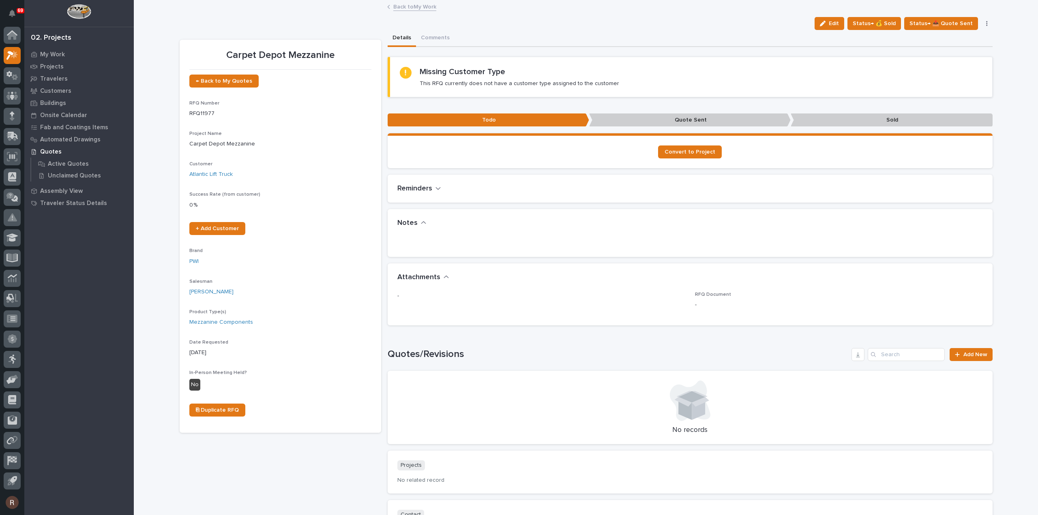
click at [186, 30] on div "Carpet Depot Mezzanine ← Back to My Quotes RFQ Number RFQ11977 Project Name Car…" at bounding box center [586, 290] width 813 height 520
